Goal: Task Accomplishment & Management: Manage account settings

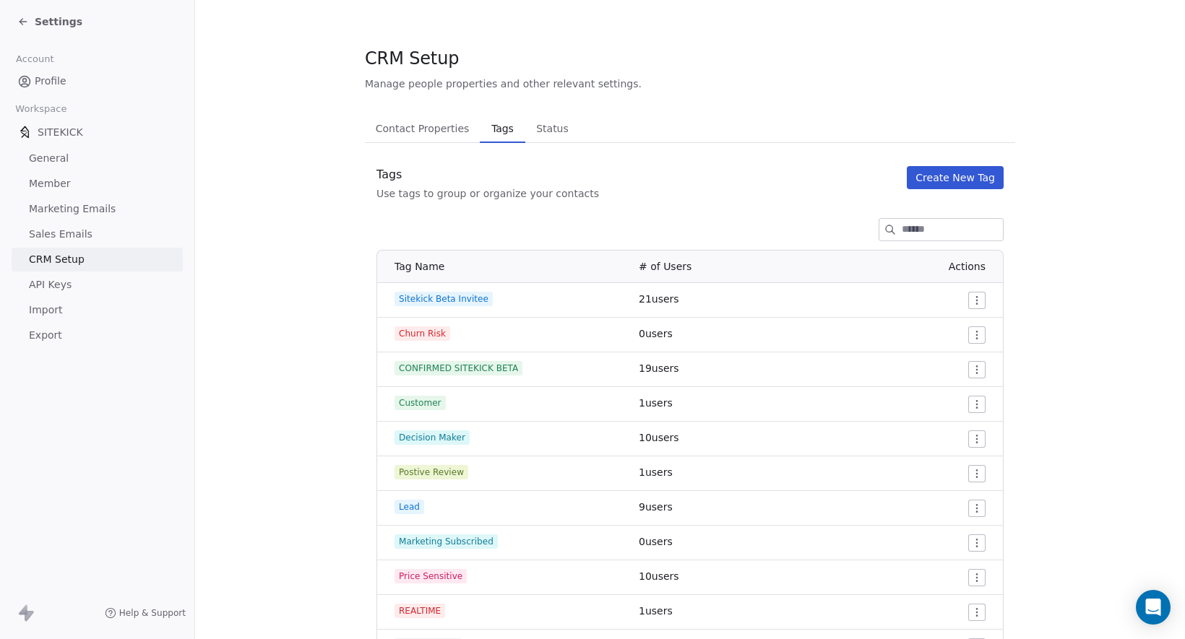
click at [36, 22] on span "Settings" at bounding box center [59, 21] width 48 height 14
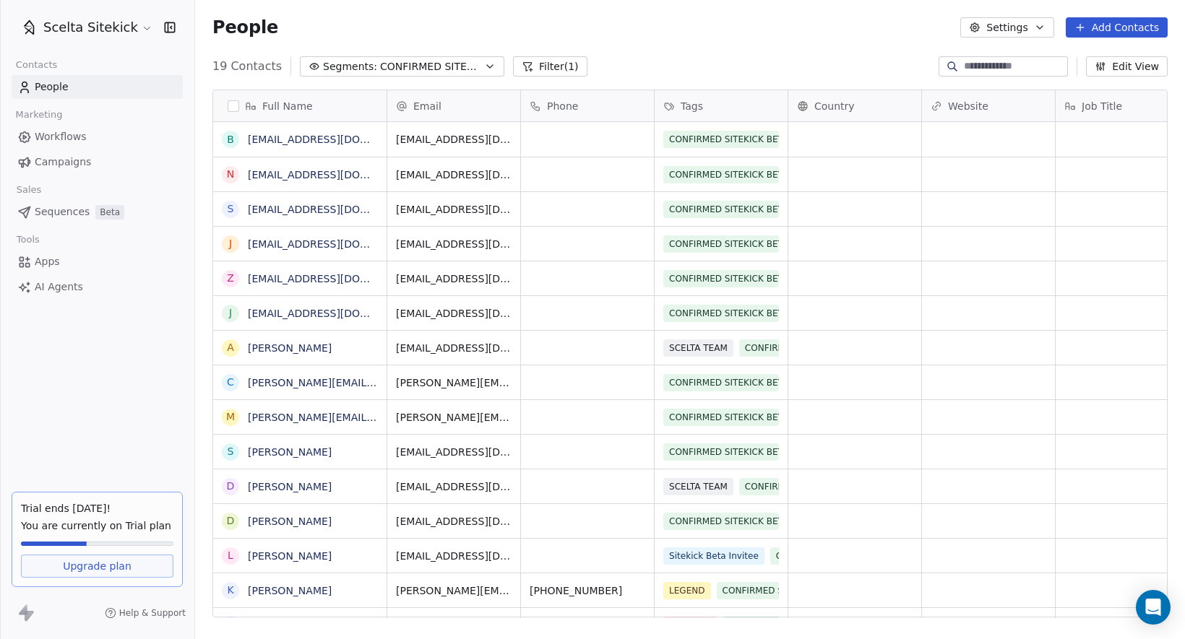
scroll to position [563, 990]
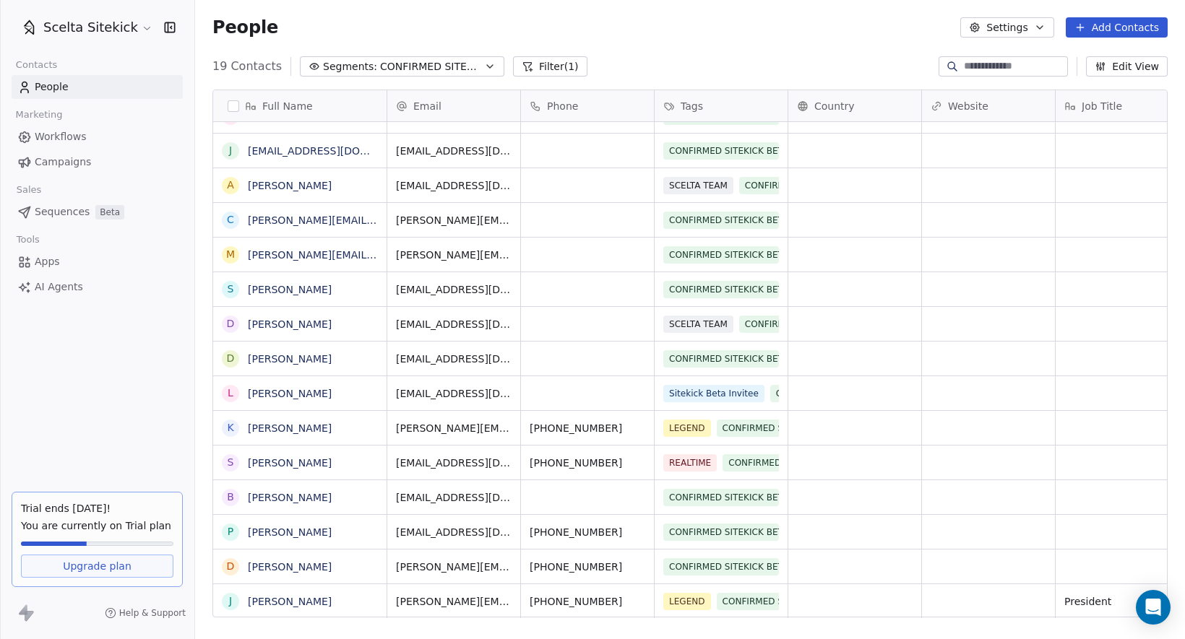
click at [69, 134] on span "Workflows" at bounding box center [61, 136] width 52 height 15
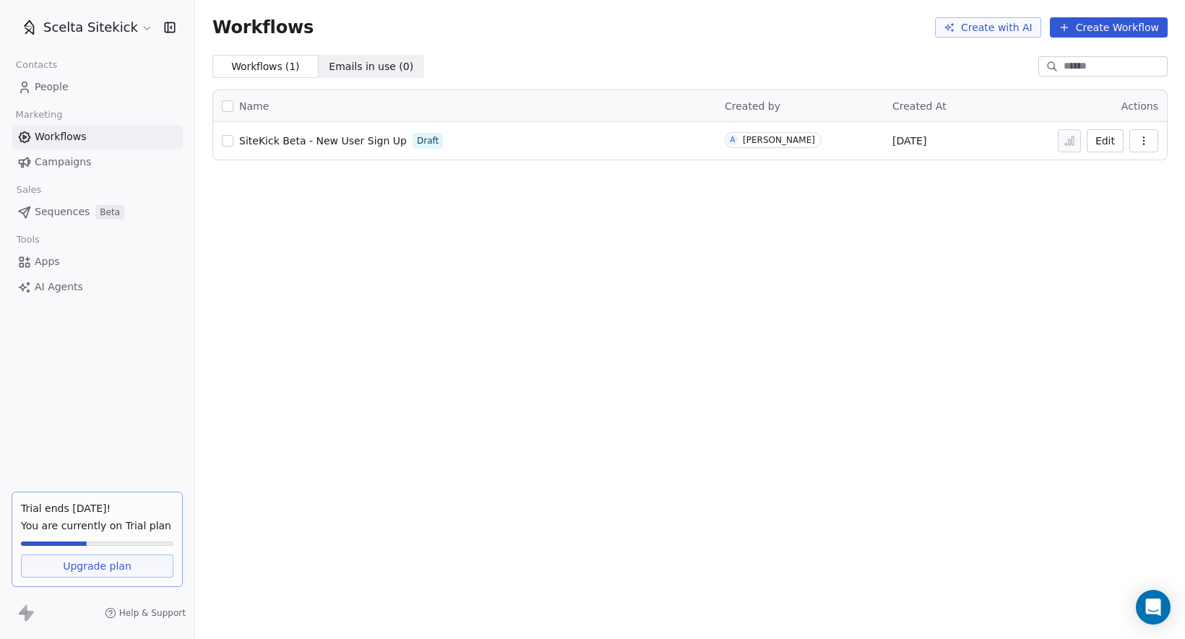
click at [62, 214] on span "Sequences" at bounding box center [62, 211] width 55 height 15
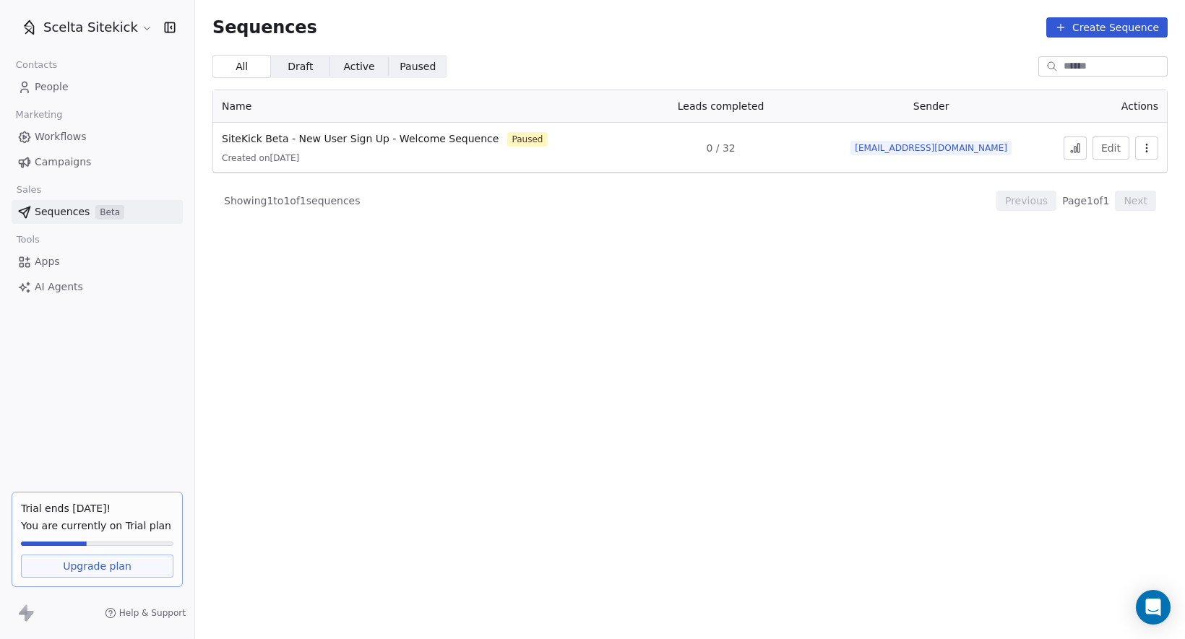
click at [71, 137] on span "Workflows" at bounding box center [61, 136] width 52 height 15
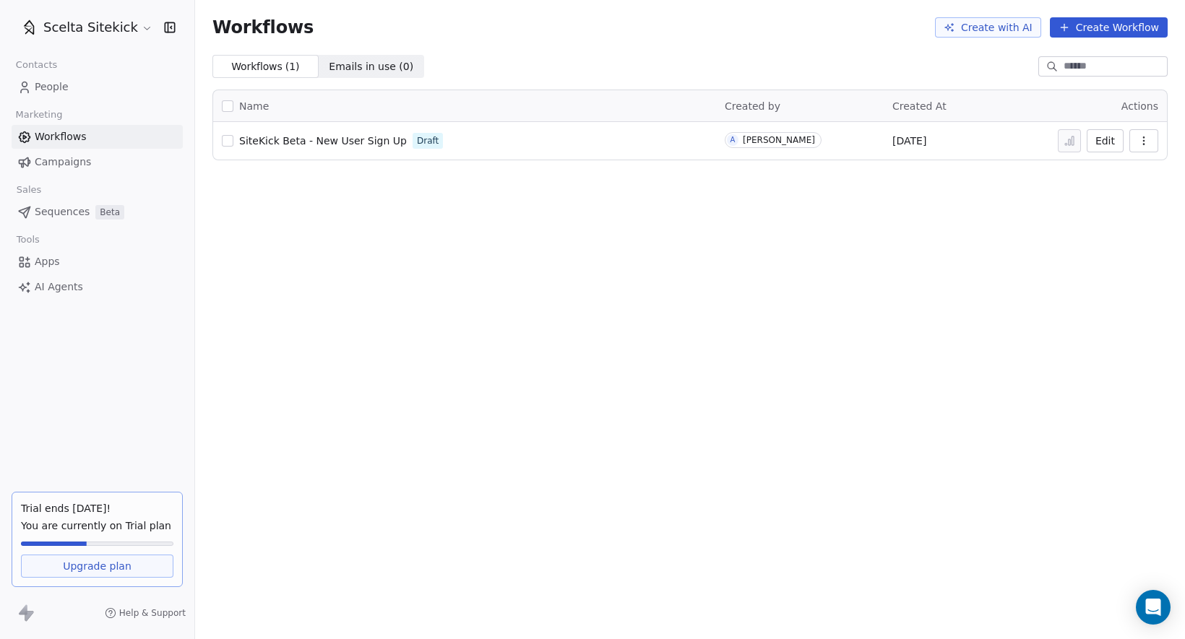
click at [348, 135] on span "SiteKick Beta - New User Sign Up" at bounding box center [323, 141] width 168 height 12
click at [45, 80] on span "People" at bounding box center [52, 86] width 34 height 15
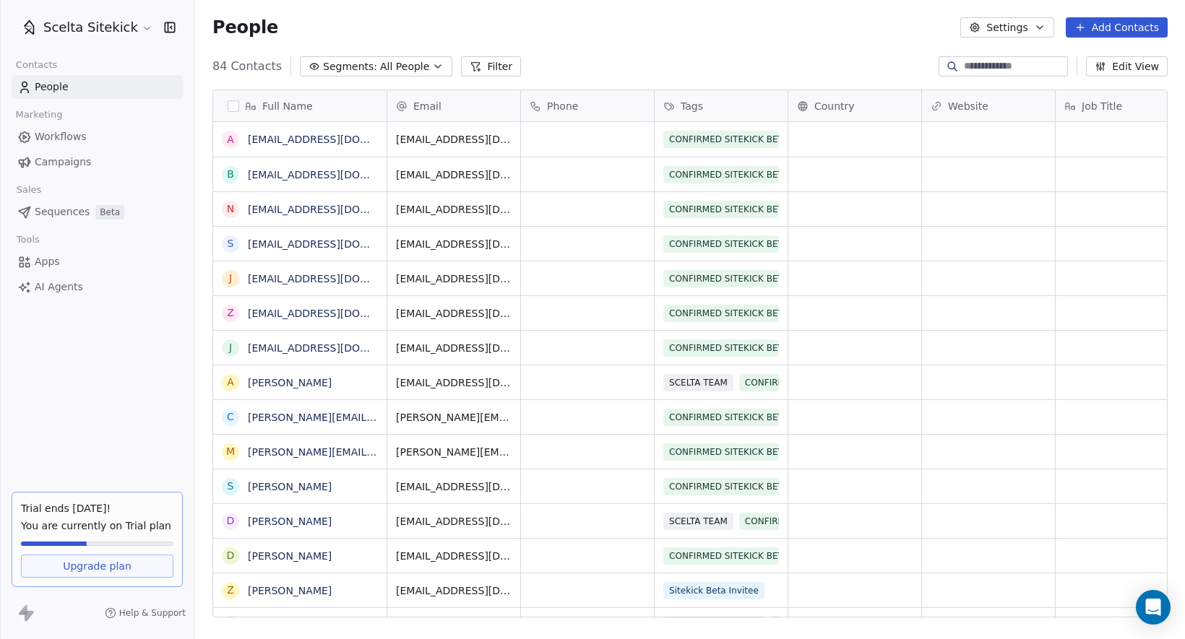
scroll to position [563, 990]
click at [92, 150] on link "Campaigns" at bounding box center [97, 162] width 171 height 24
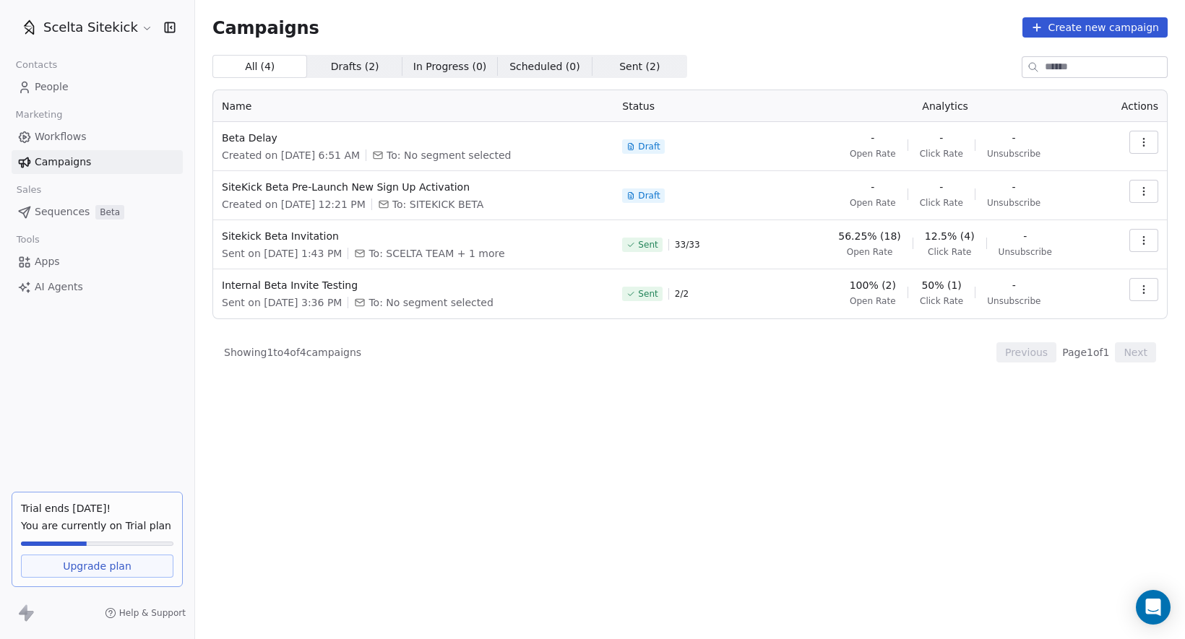
click at [74, 212] on span "Sequences" at bounding box center [62, 211] width 55 height 15
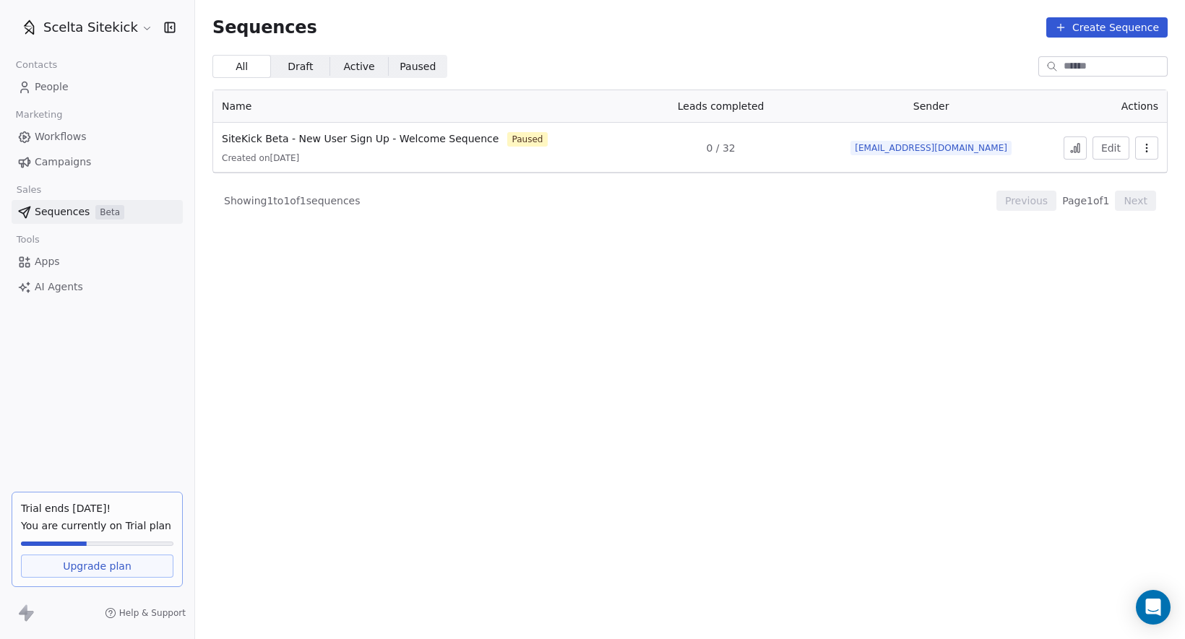
click at [46, 78] on link "People" at bounding box center [97, 87] width 171 height 24
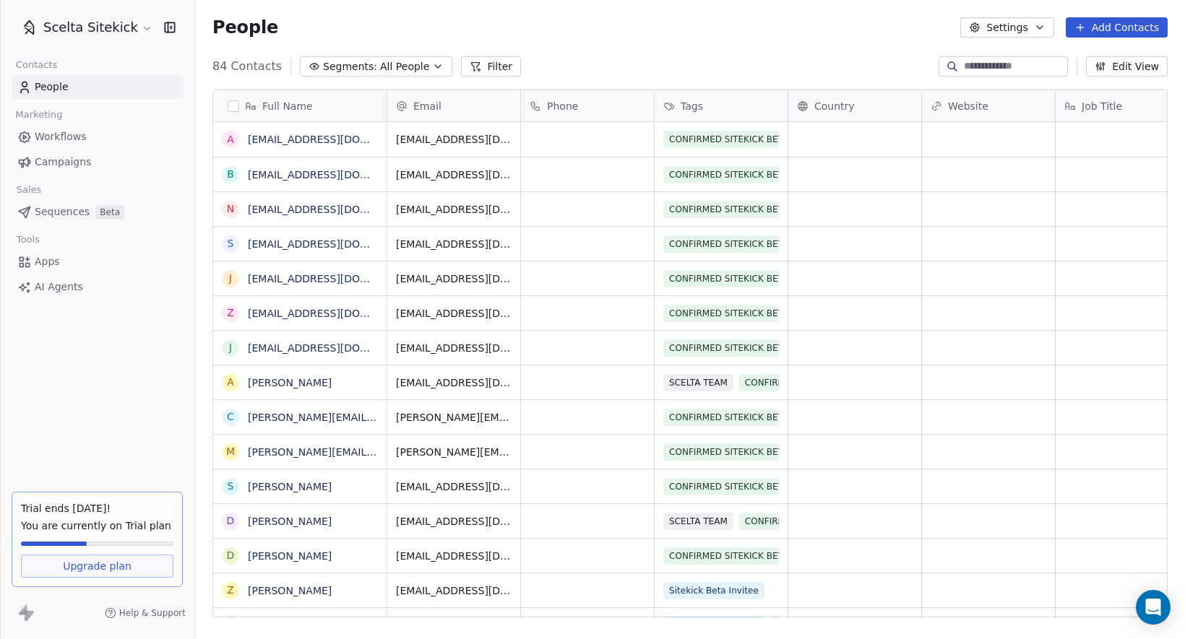
scroll to position [563, 990]
click at [228, 142] on button "grid" at bounding box center [229, 140] width 12 height 12
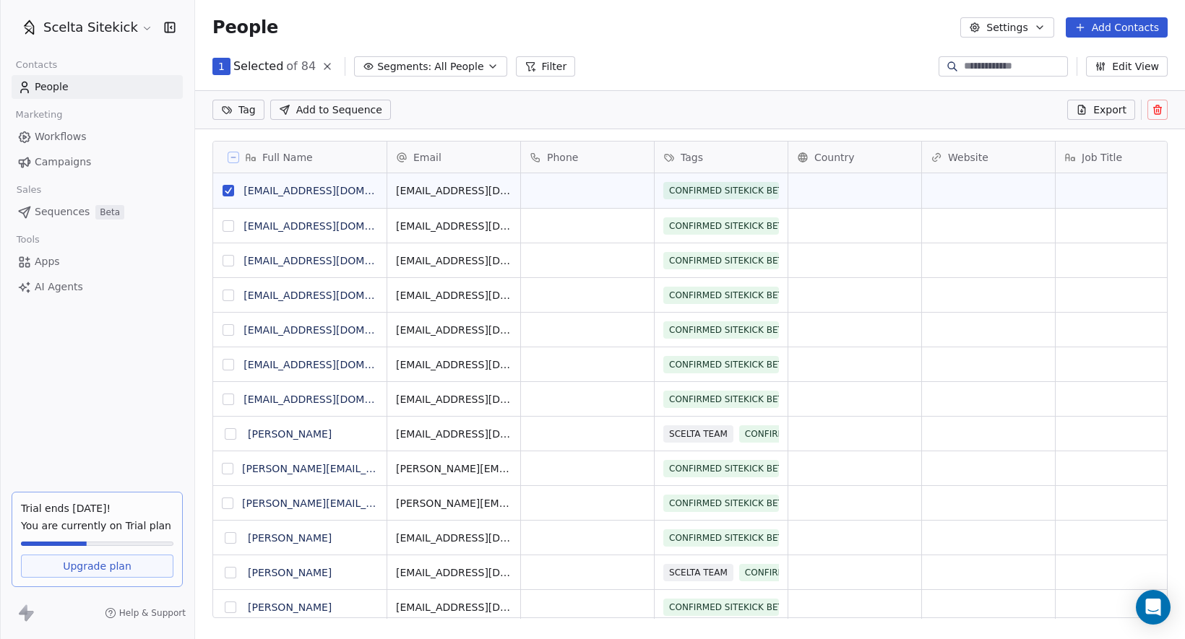
scroll to position [512, 990]
click at [1157, 108] on icon at bounding box center [1158, 108] width 8 height 0
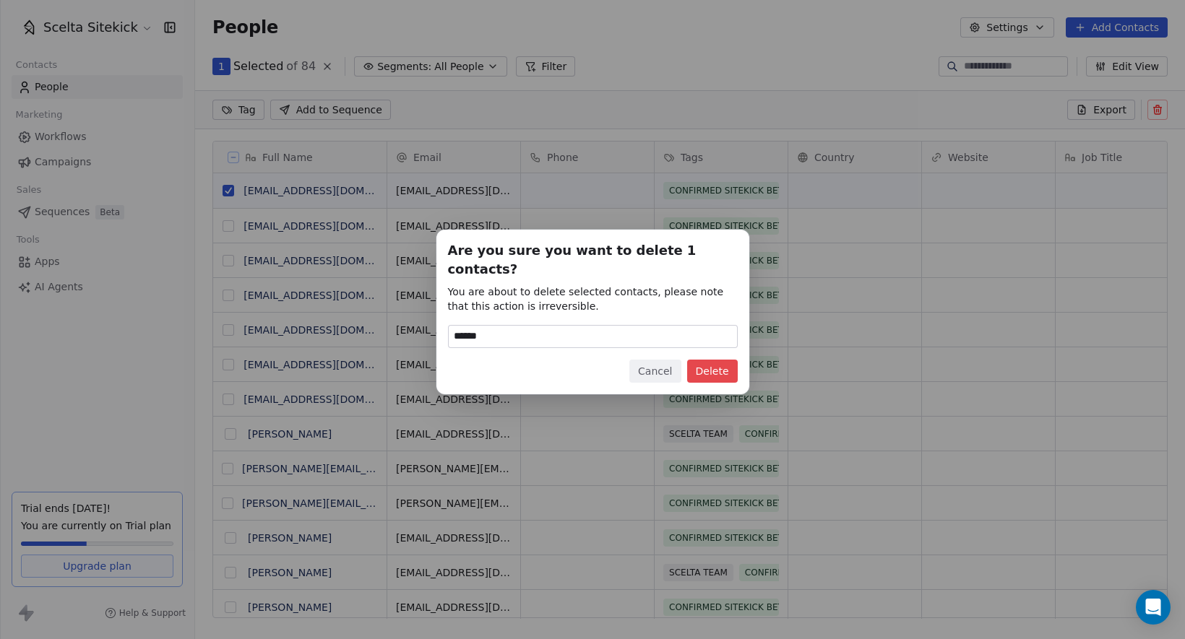
type input "******"
click at [713, 364] on button "Delete" at bounding box center [712, 371] width 51 height 23
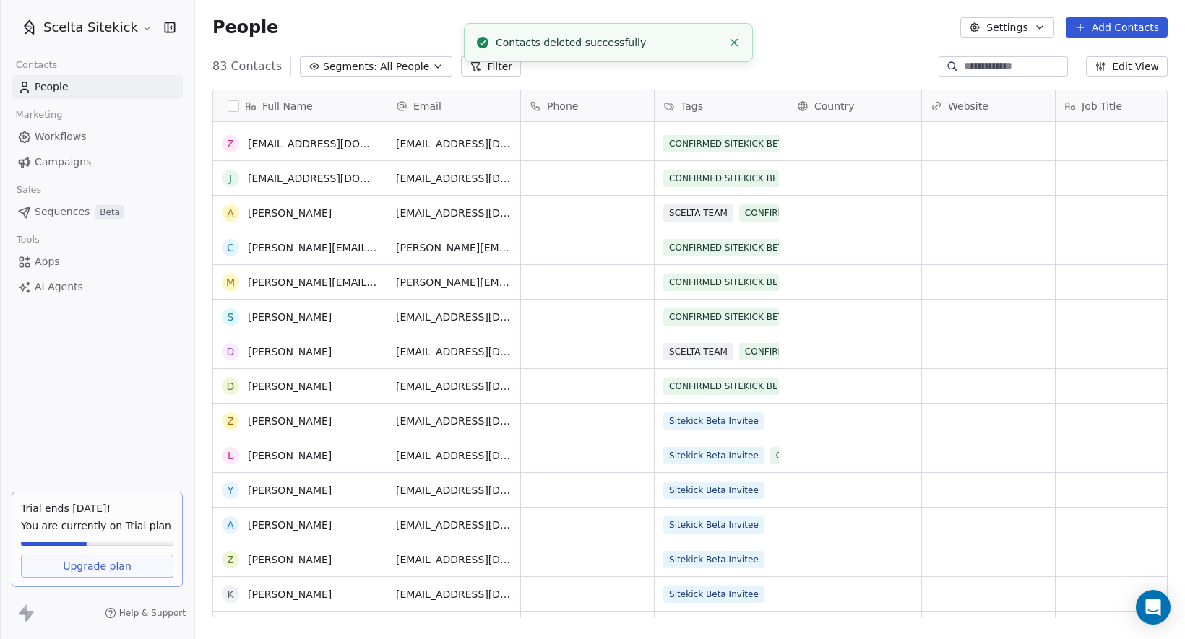
scroll to position [0, 0]
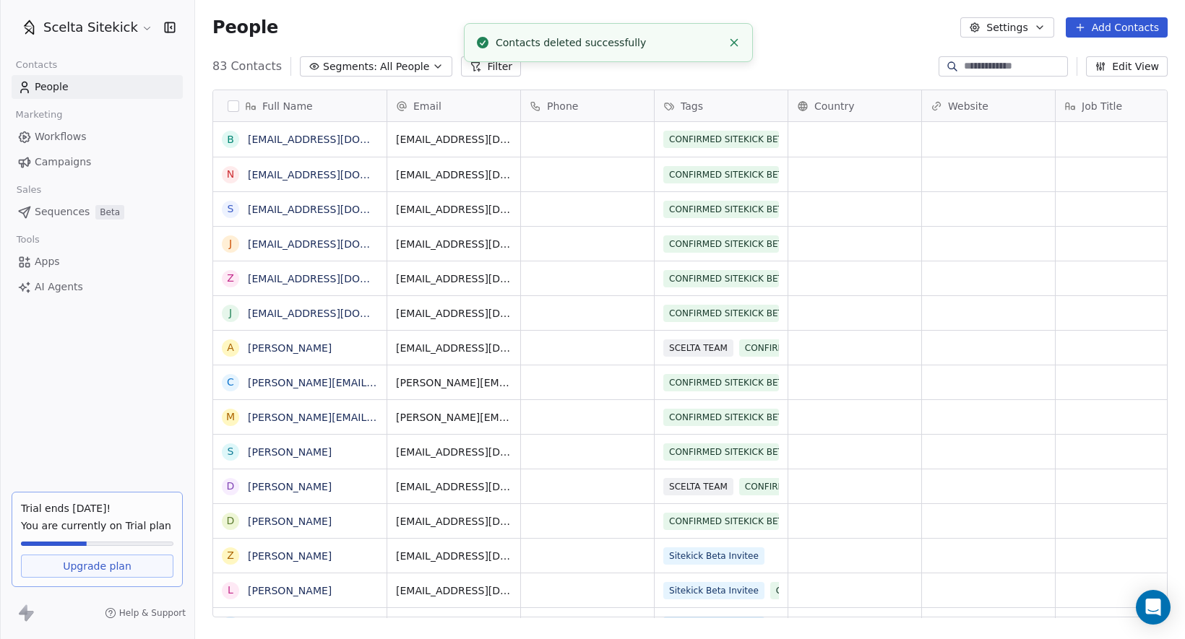
click at [385, 64] on span "All People" at bounding box center [404, 66] width 49 height 15
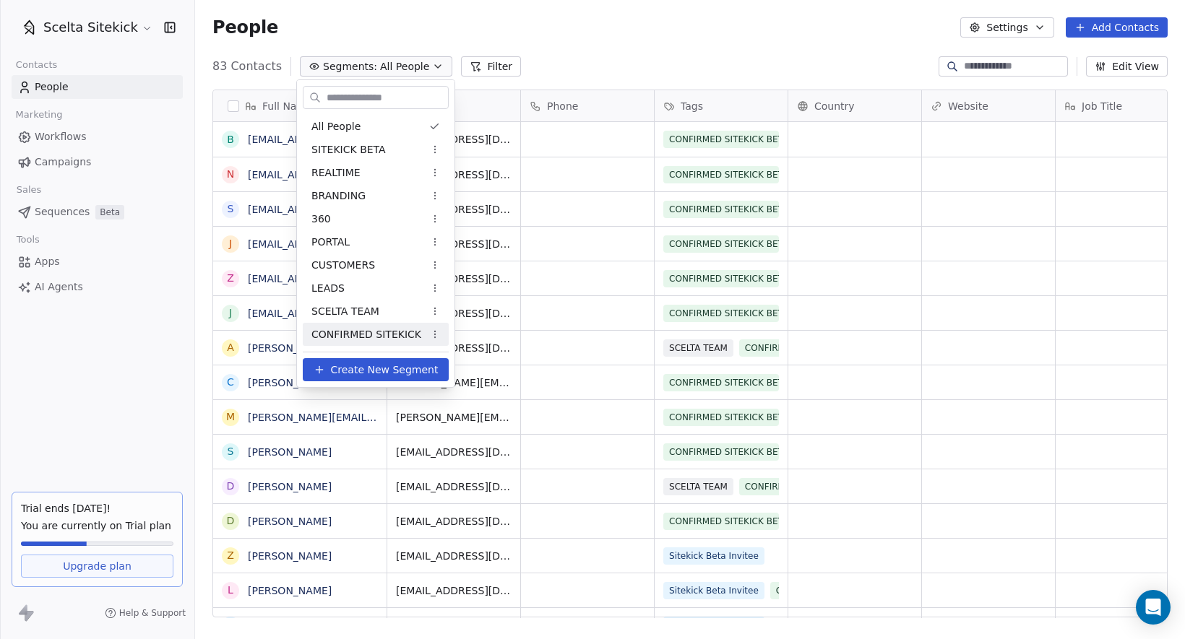
click at [374, 372] on span "Create New Segment" at bounding box center [385, 370] width 108 height 15
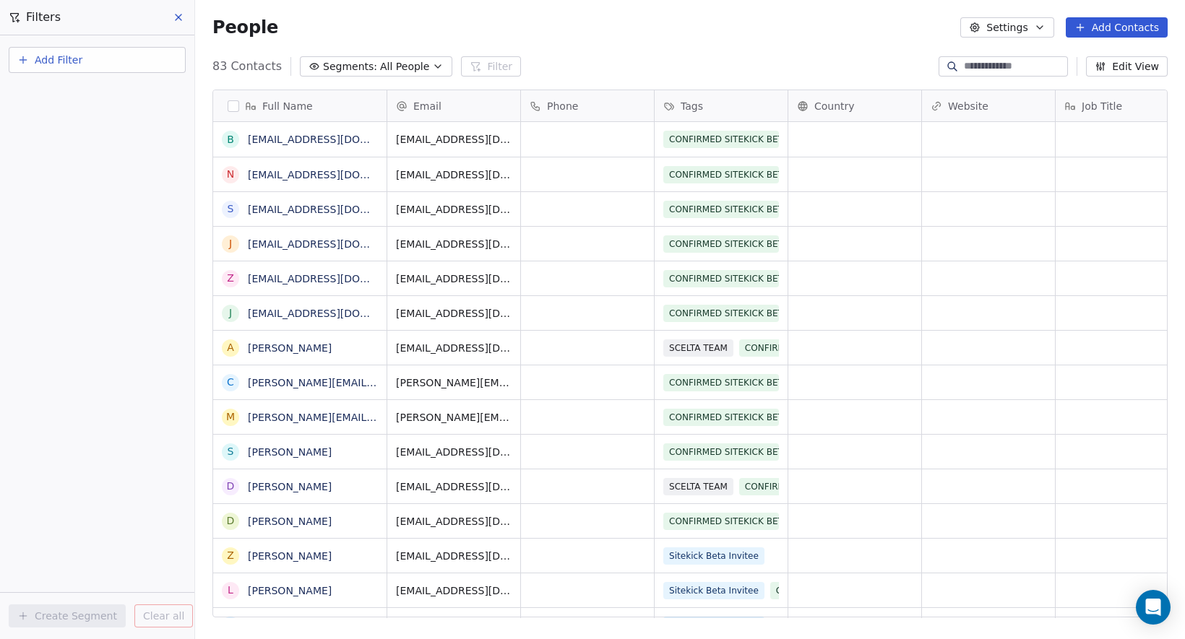
click at [67, 77] on div "Add Filter" at bounding box center [97, 63] width 177 height 32
click at [61, 62] on span "Add Filter" at bounding box center [59, 60] width 48 height 15
click at [73, 101] on span "Contact properties" at bounding box center [71, 94] width 94 height 15
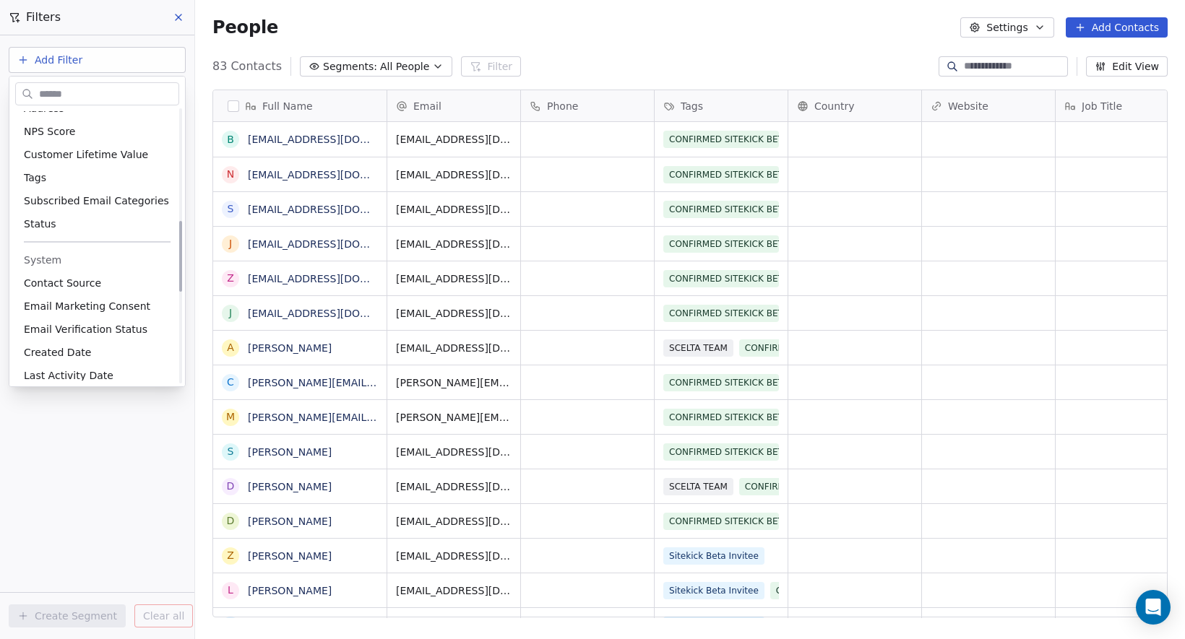
scroll to position [212, 0]
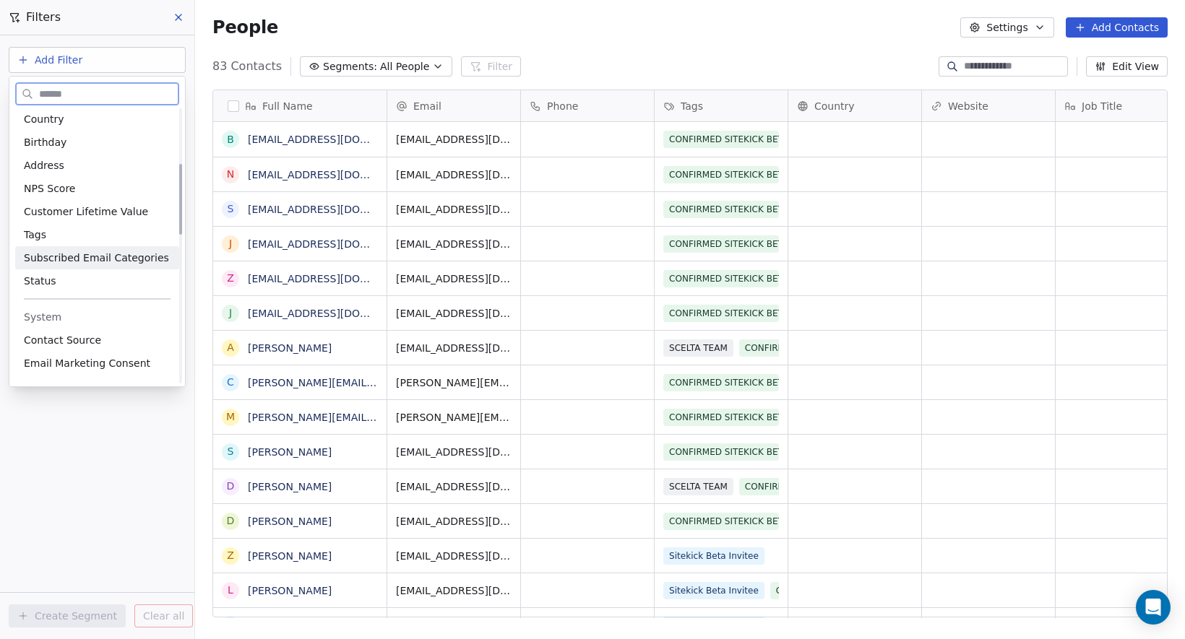
click at [43, 251] on span "Subscribed Email Categories" at bounding box center [96, 258] width 145 height 14
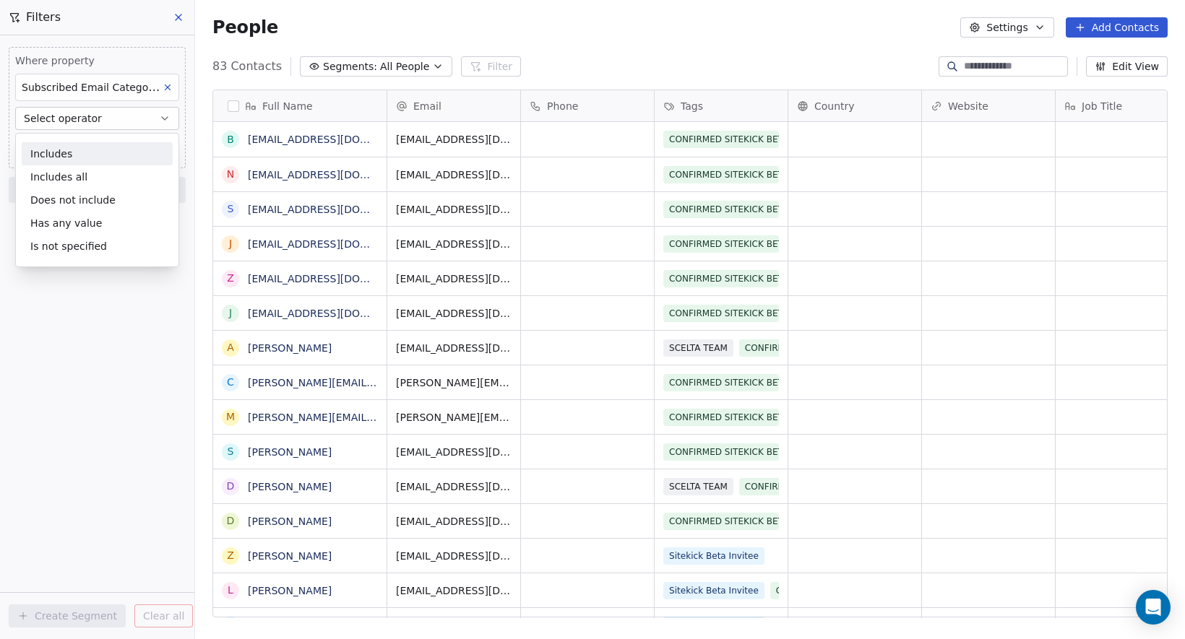
click at [119, 76] on div "Subscribed Email Categories" at bounding box center [97, 87] width 164 height 27
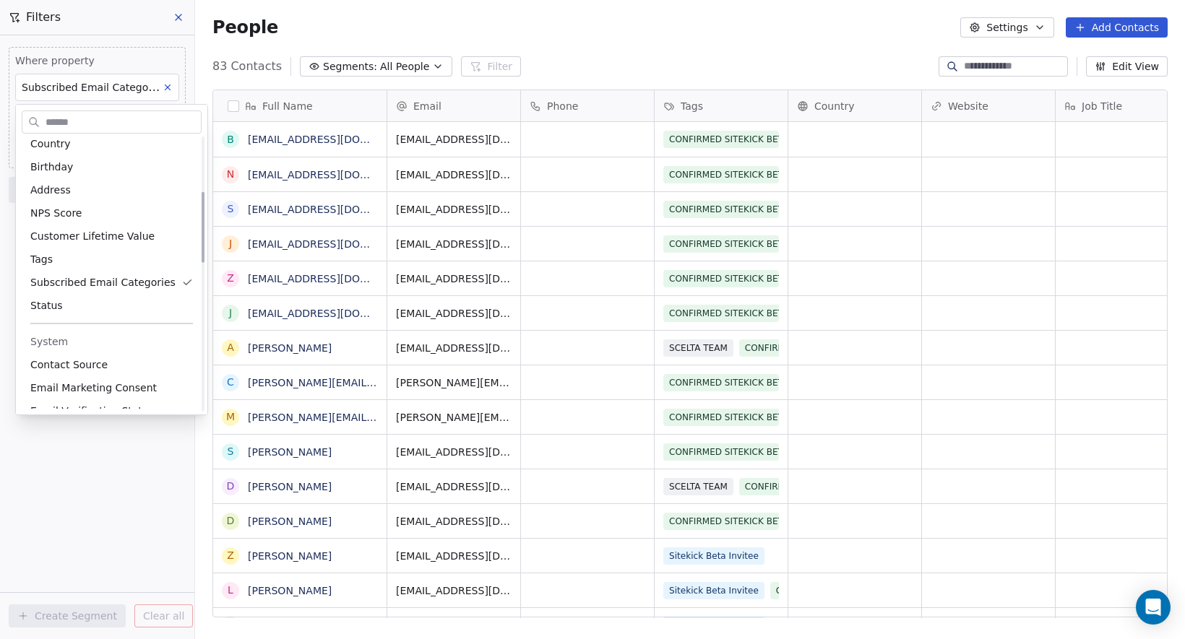
scroll to position [227, 0]
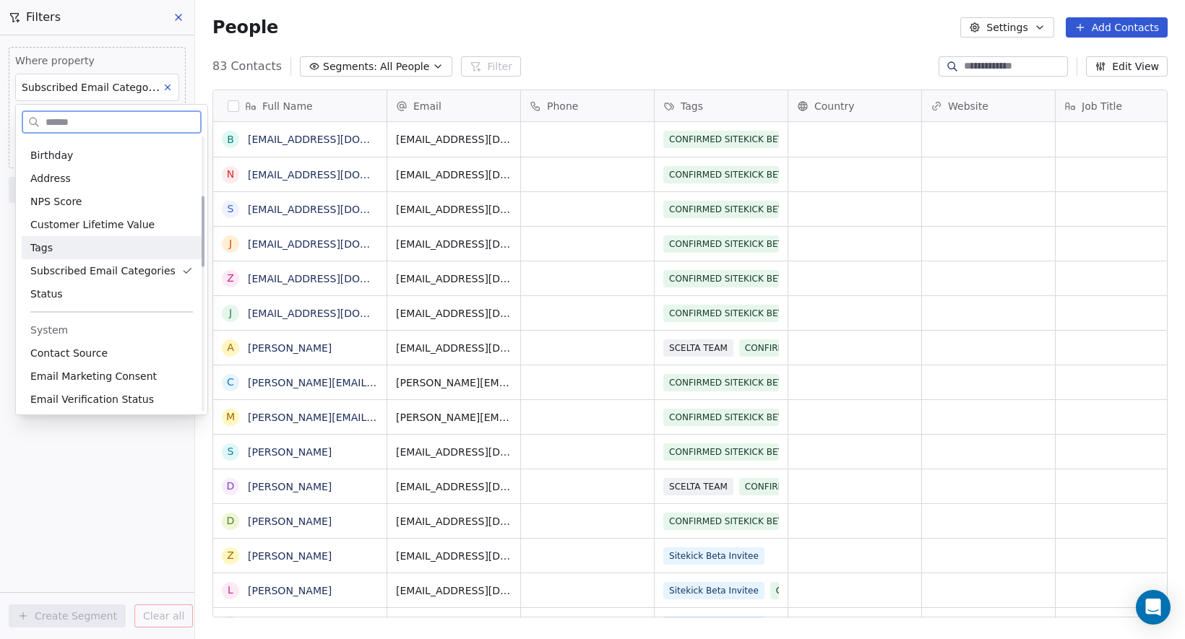
click at [49, 241] on span "Tags" at bounding box center [41, 248] width 22 height 14
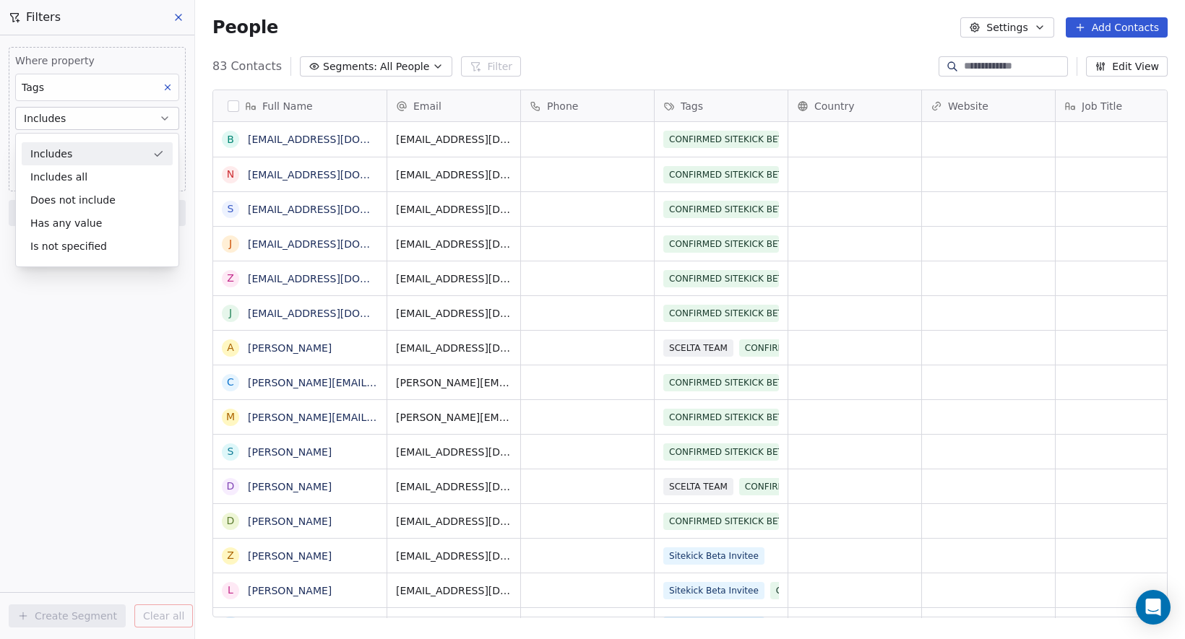
click at [71, 151] on div "Includes" at bounding box center [97, 153] width 151 height 23
click at [90, 150] on body "Scelta Sitekick Contacts People Marketing Workflows Campaigns Sales Sequences B…" at bounding box center [592, 319] width 1185 height 639
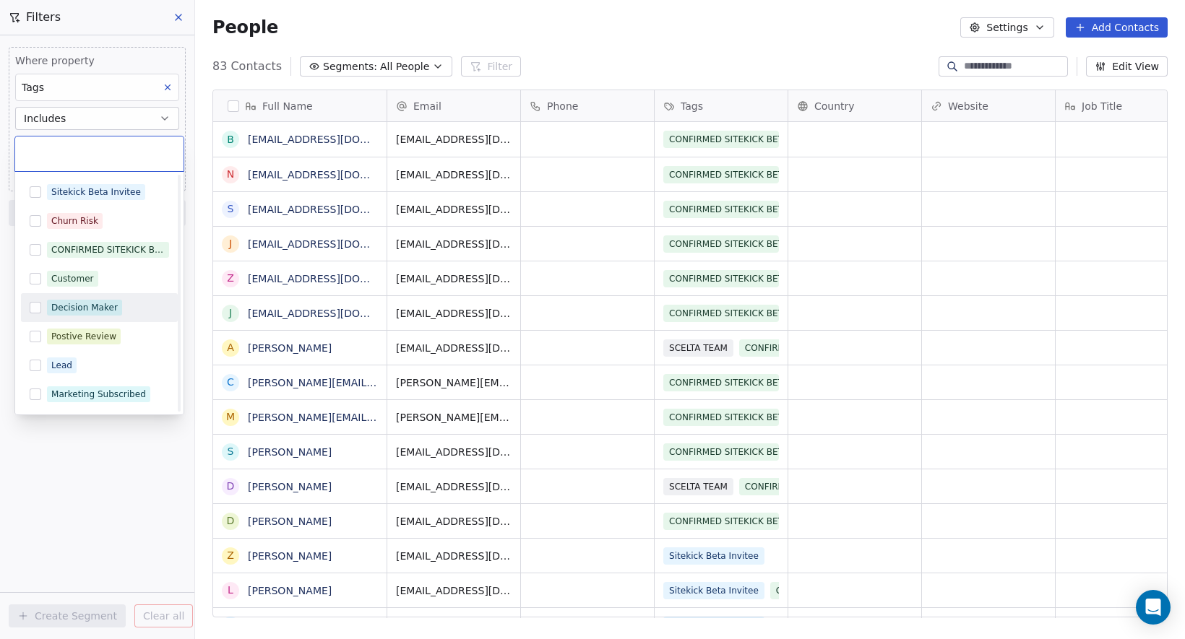
scroll to position [145, 0]
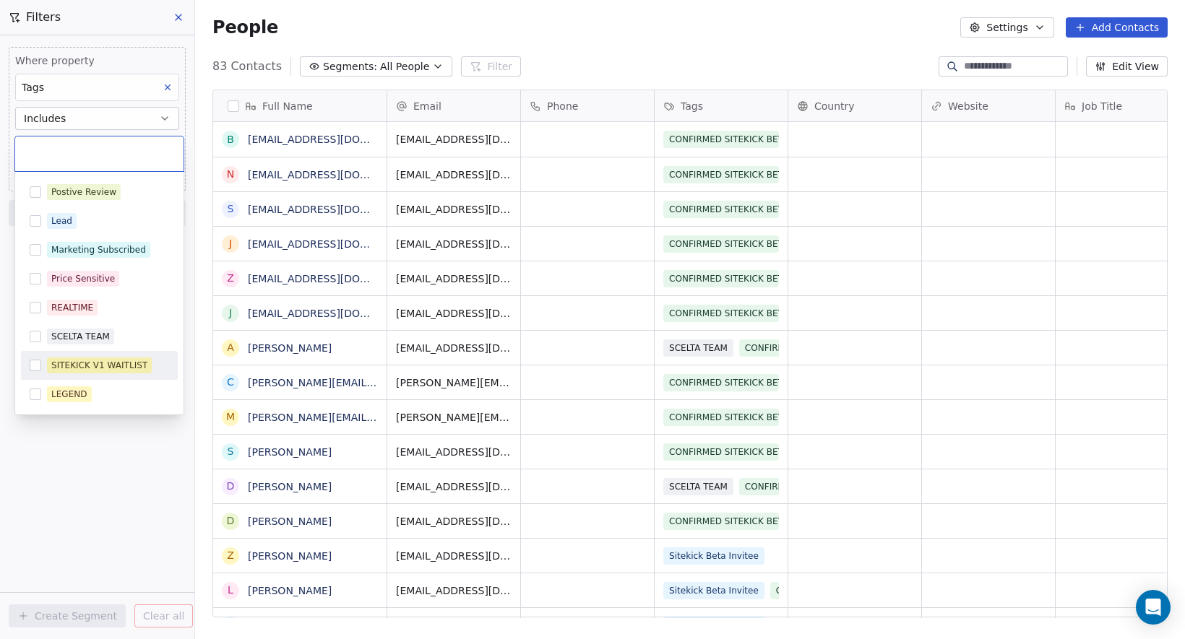
click at [30, 366] on button "Suggestions" at bounding box center [36, 366] width 12 height 12
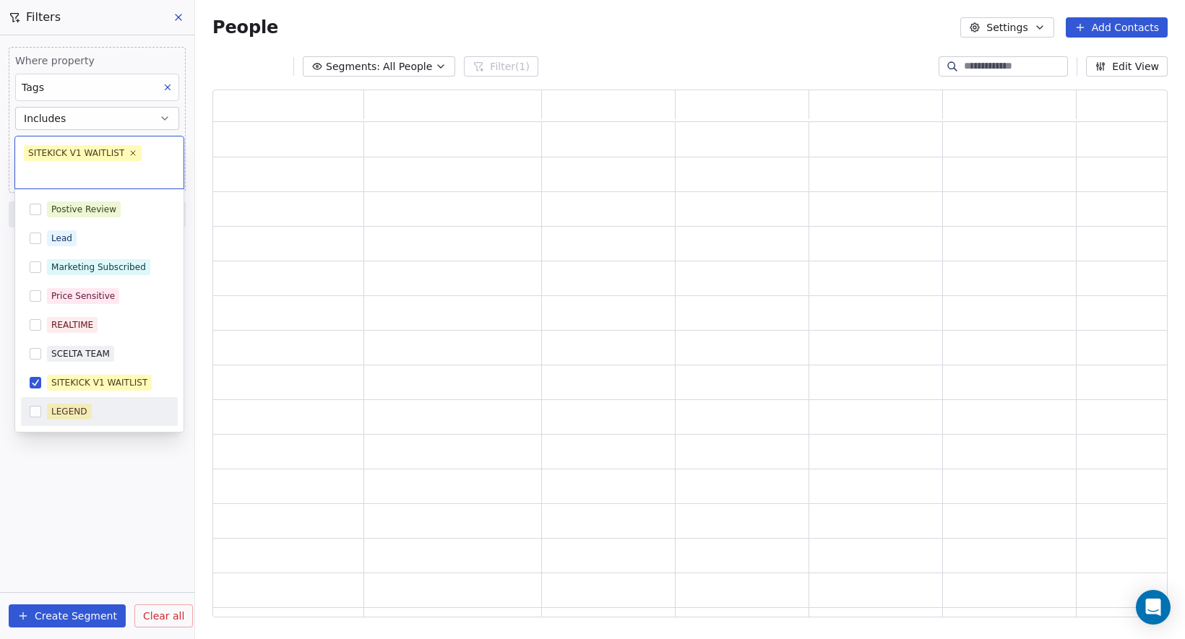
click at [96, 452] on html "Scelta Sitekick Contacts People Marketing Workflows Campaigns Sales Sequences B…" at bounding box center [592, 319] width 1185 height 639
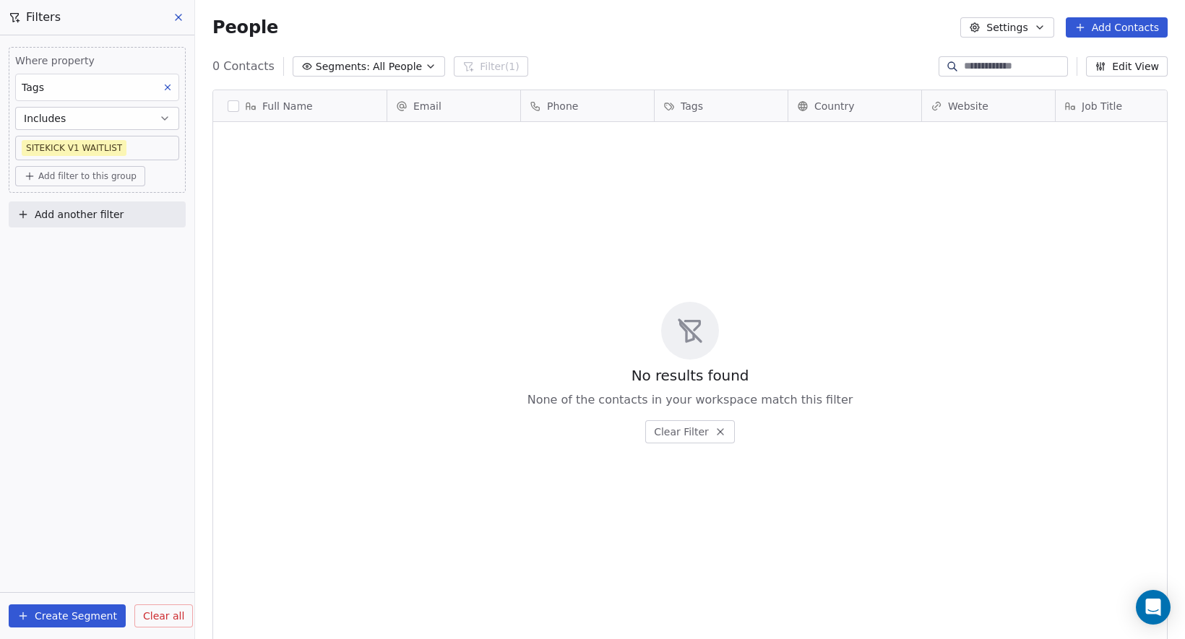
scroll to position [563, 990]
click at [452, 244] on div "No results found None of the contacts in your workspace match this filter Clear…" at bounding box center [690, 372] width 954 height 495
click at [77, 618] on button "Create Segment" at bounding box center [67, 616] width 117 height 23
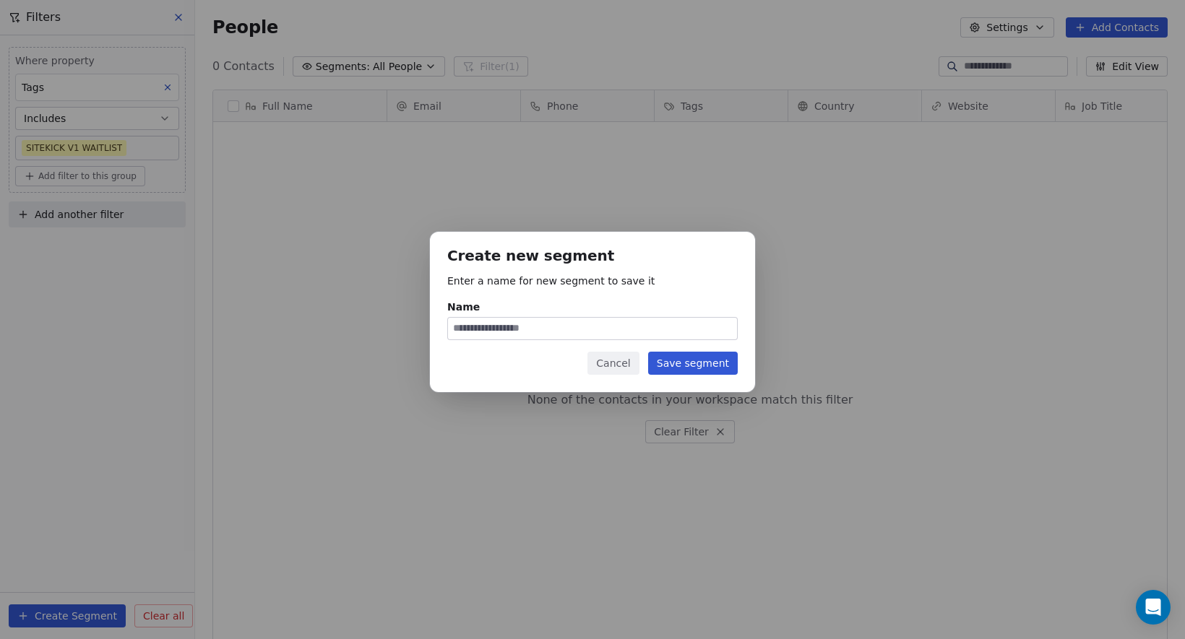
click at [543, 324] on input "Name" at bounding box center [592, 329] width 289 height 22
type input "**********"
click at [683, 358] on button "Save segment" at bounding box center [693, 363] width 90 height 23
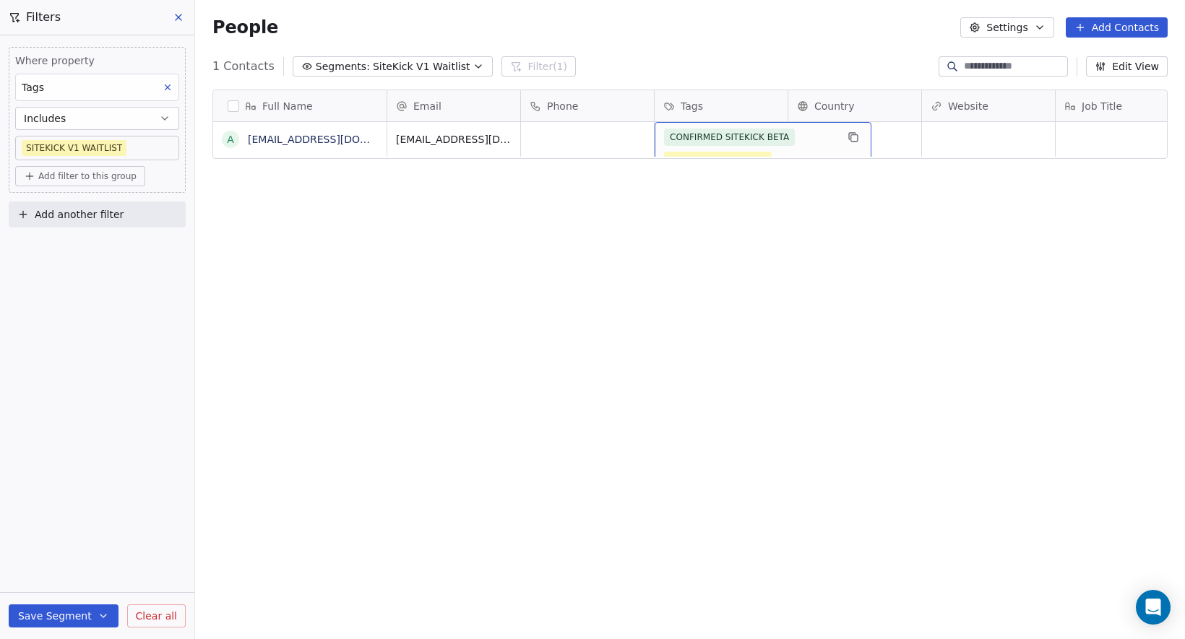
click at [735, 144] on span "CONFIRMED SITEKICK BETA" at bounding box center [729, 137] width 131 height 17
click at [856, 137] on icon "grid" at bounding box center [854, 137] width 12 height 12
click at [308, 139] on link "[EMAIL_ADDRESS][DOMAIN_NAME]" at bounding box center [336, 140] width 177 height 12
